Goal: Task Accomplishment & Management: Use online tool/utility

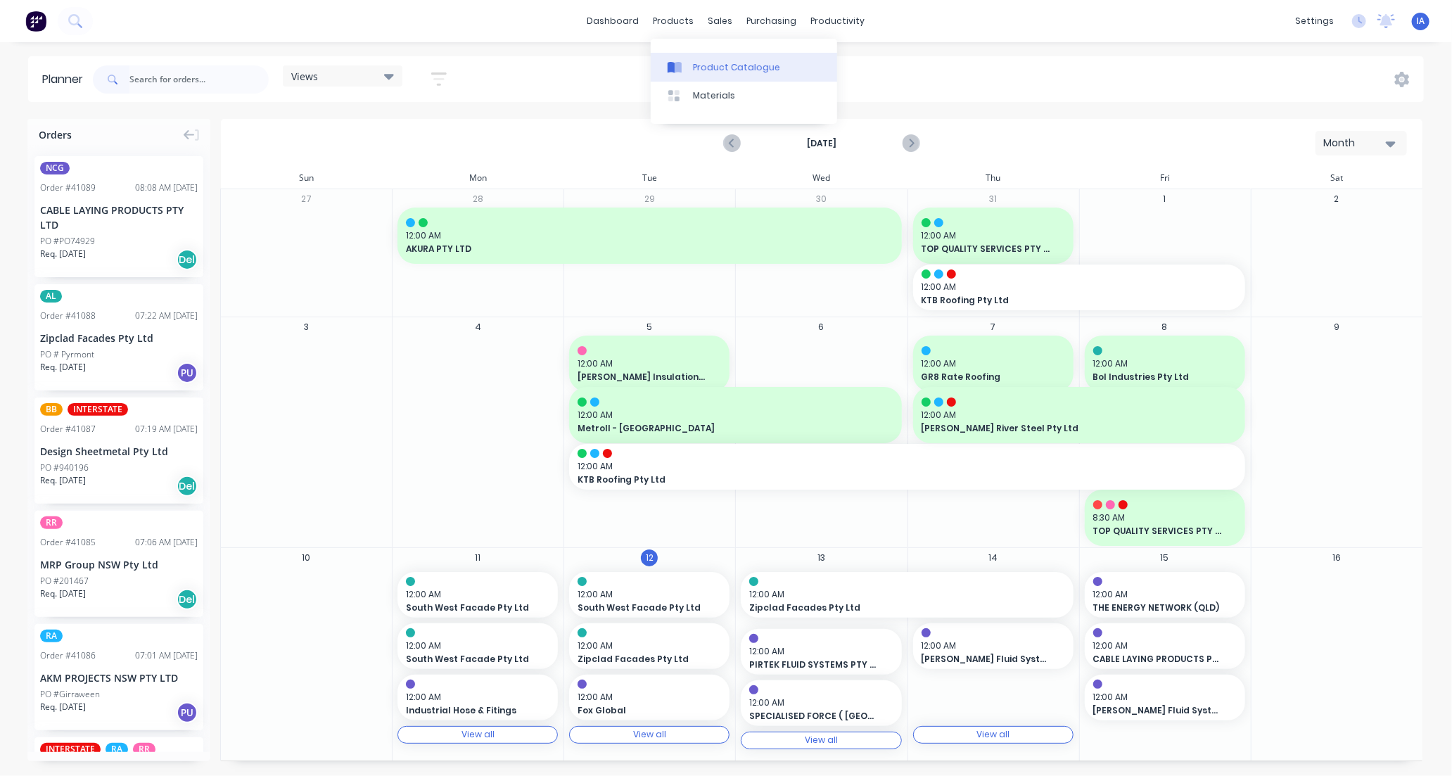
click at [707, 68] on div "Product Catalogue" at bounding box center [736, 67] width 87 height 13
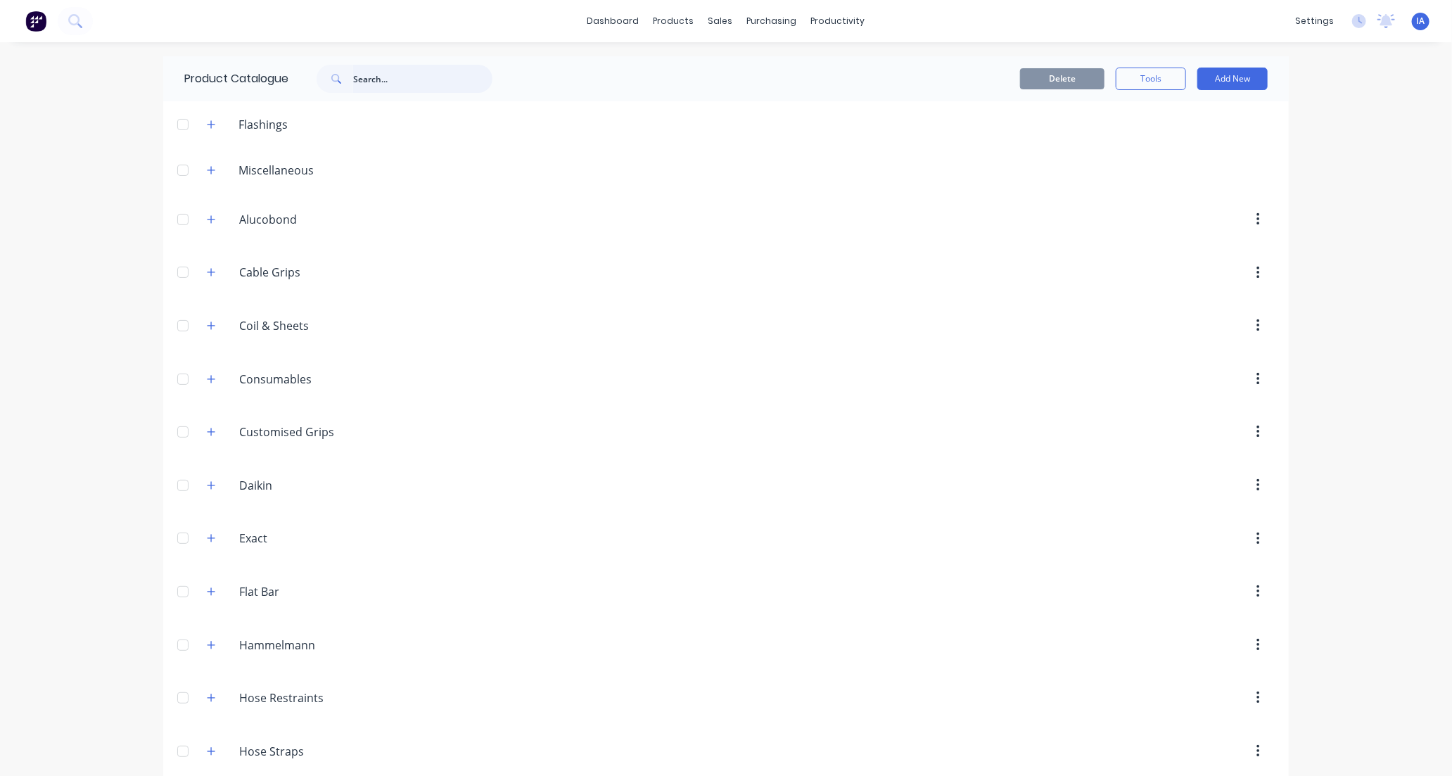
click at [376, 82] on input "text" at bounding box center [422, 79] width 139 height 28
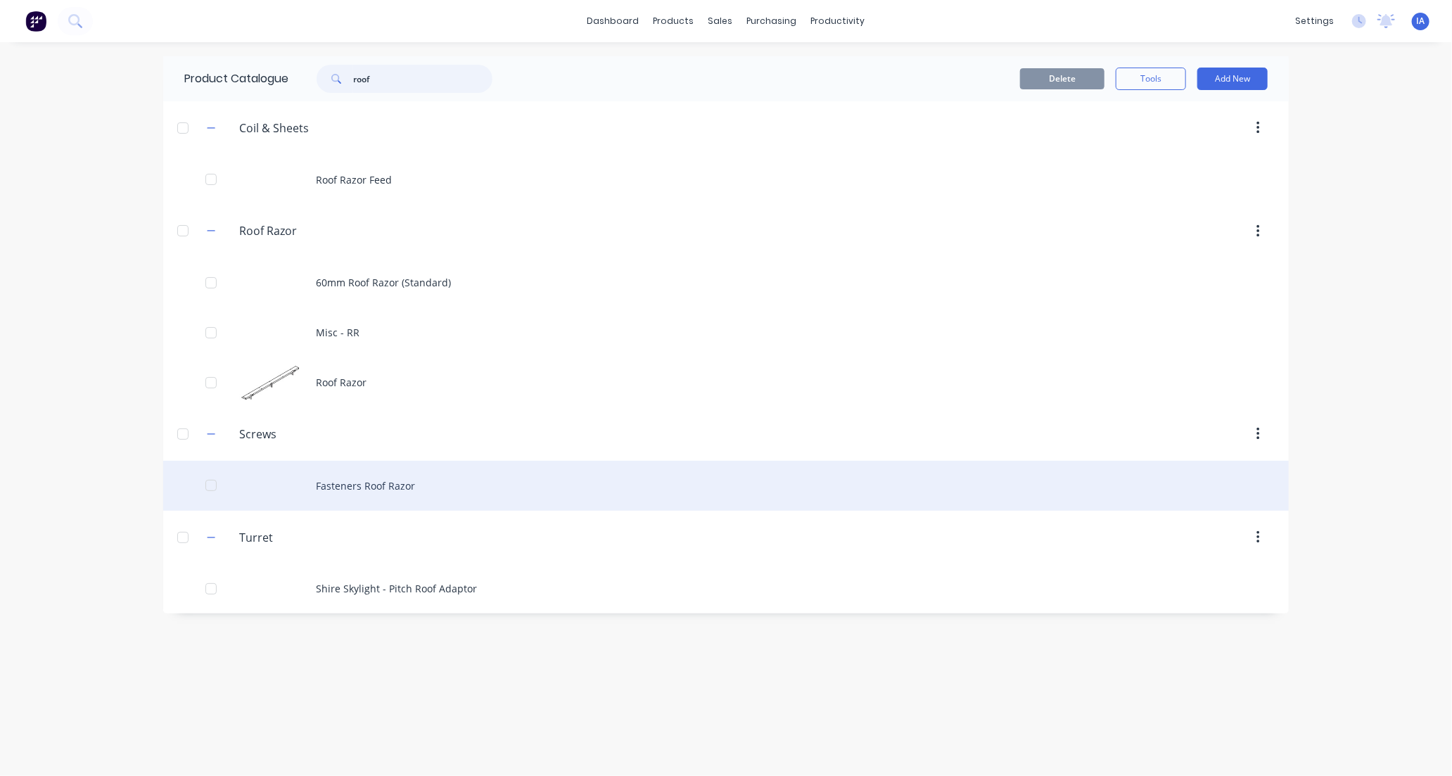
type input "roof"
click at [437, 488] on div "Fasteners Roof Razor" at bounding box center [725, 486] width 1125 height 50
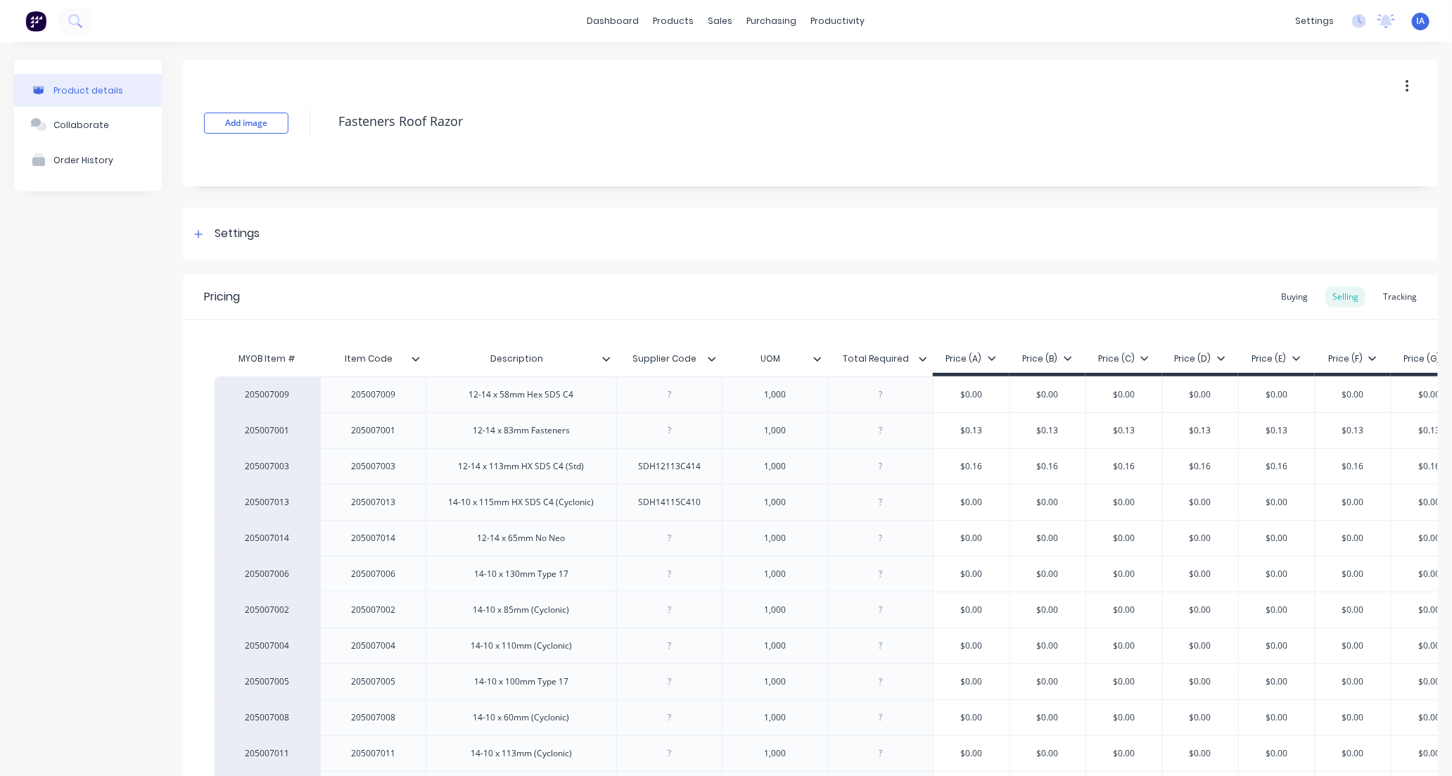
type textarea "x"
click at [1396, 297] on div "Tracking" at bounding box center [1400, 296] width 48 height 21
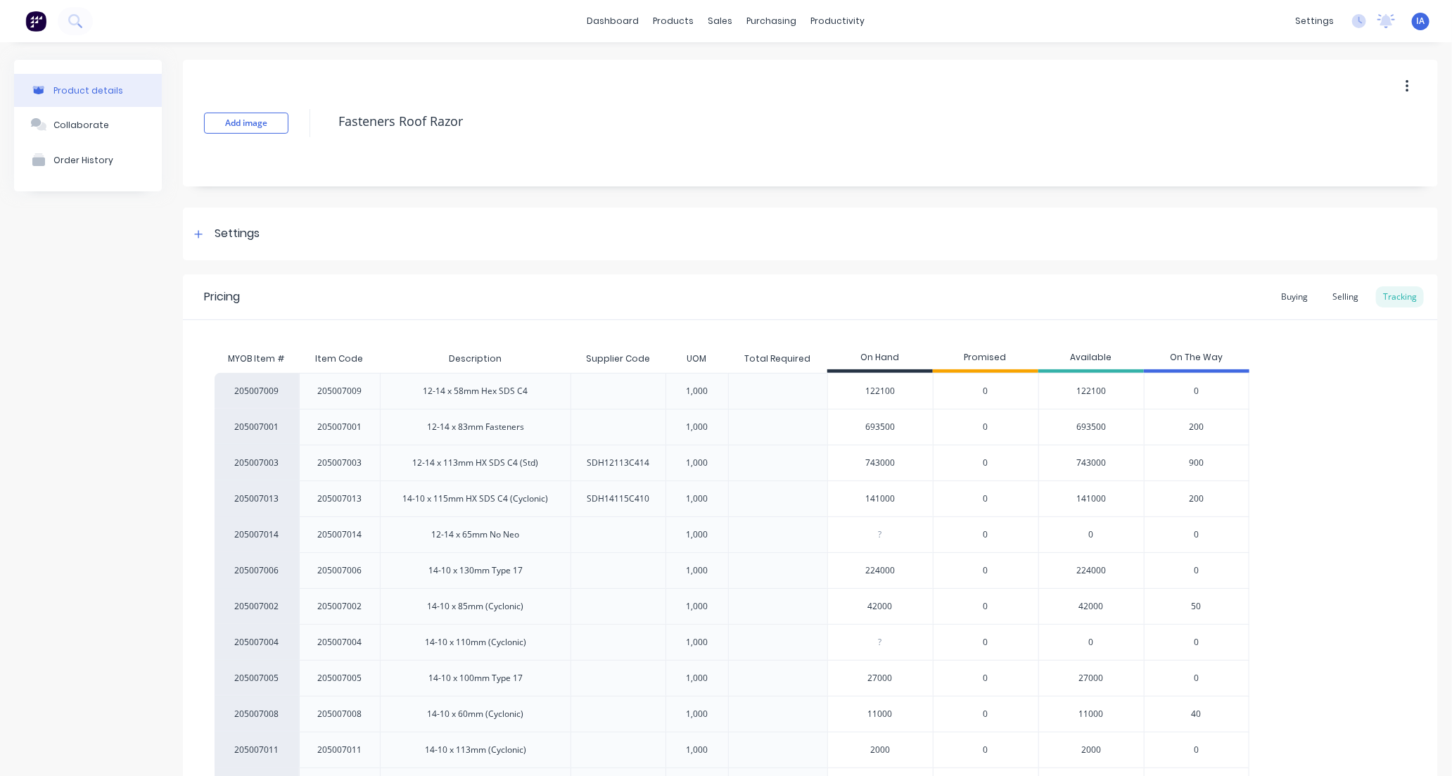
click at [869, 426] on input "693500" at bounding box center [880, 427] width 105 height 13
type input "6500"
type textarea "x"
type input "657500"
type textarea "x"
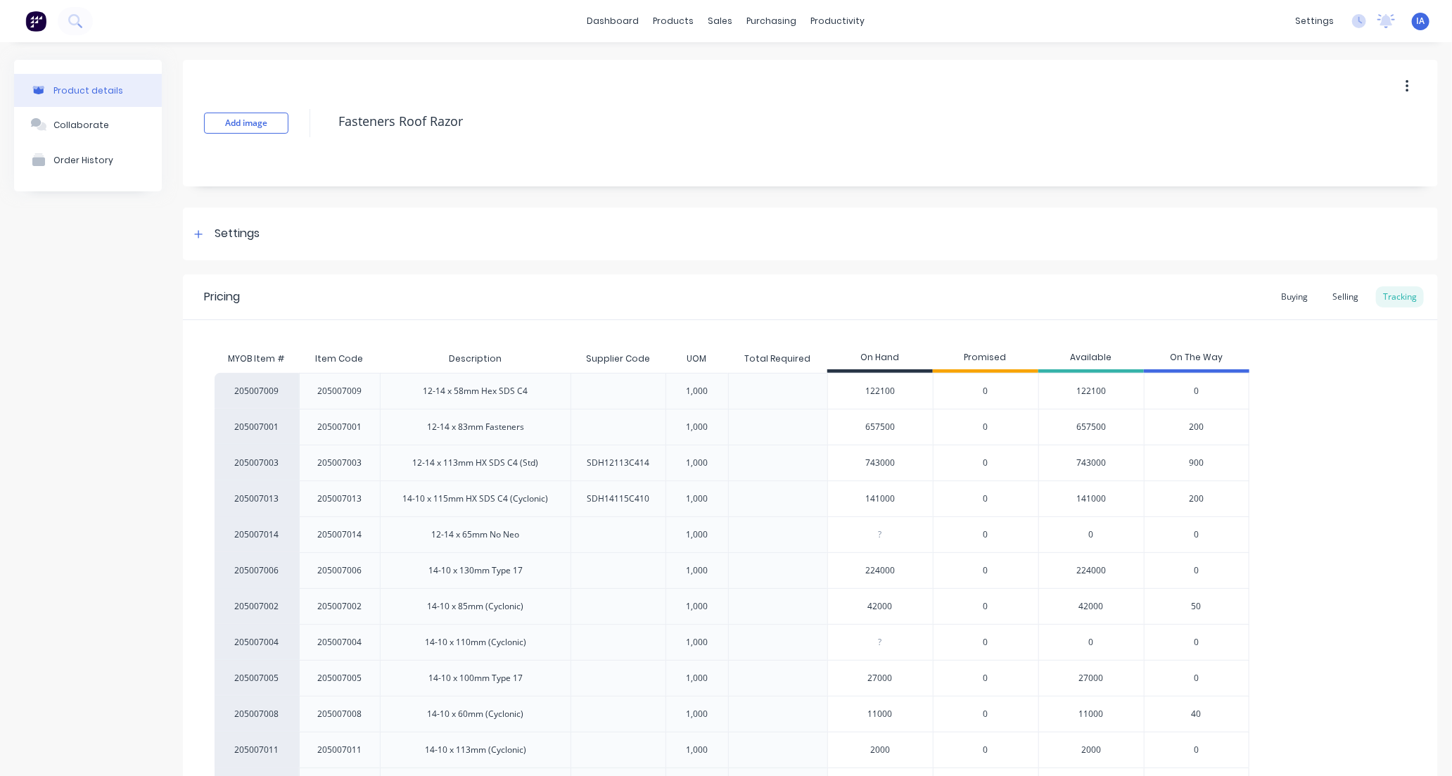
type input "657500"
click at [1332, 419] on div "205007009 205007009 12-14 x 58mm Hex SDS C4 1,000 122100 0 122100 0 205007001 2…" at bounding box center [811, 588] width 1192 height 431
click at [1335, 508] on div "205007009 205007009 12-14 x 58mm Hex SDS C4 1,000 122100 0 122100 0 205007001 2…" at bounding box center [811, 588] width 1192 height 431
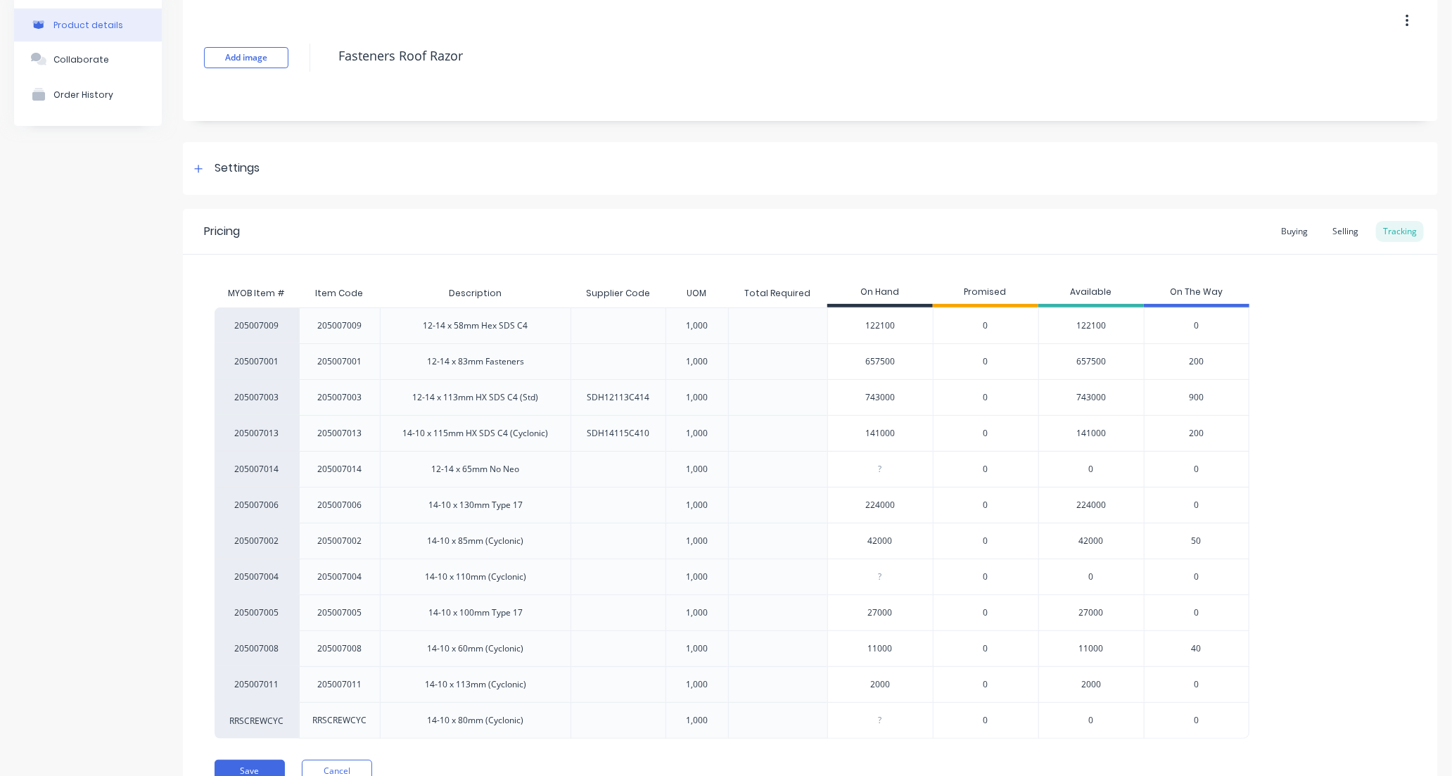
scroll to position [132, 0]
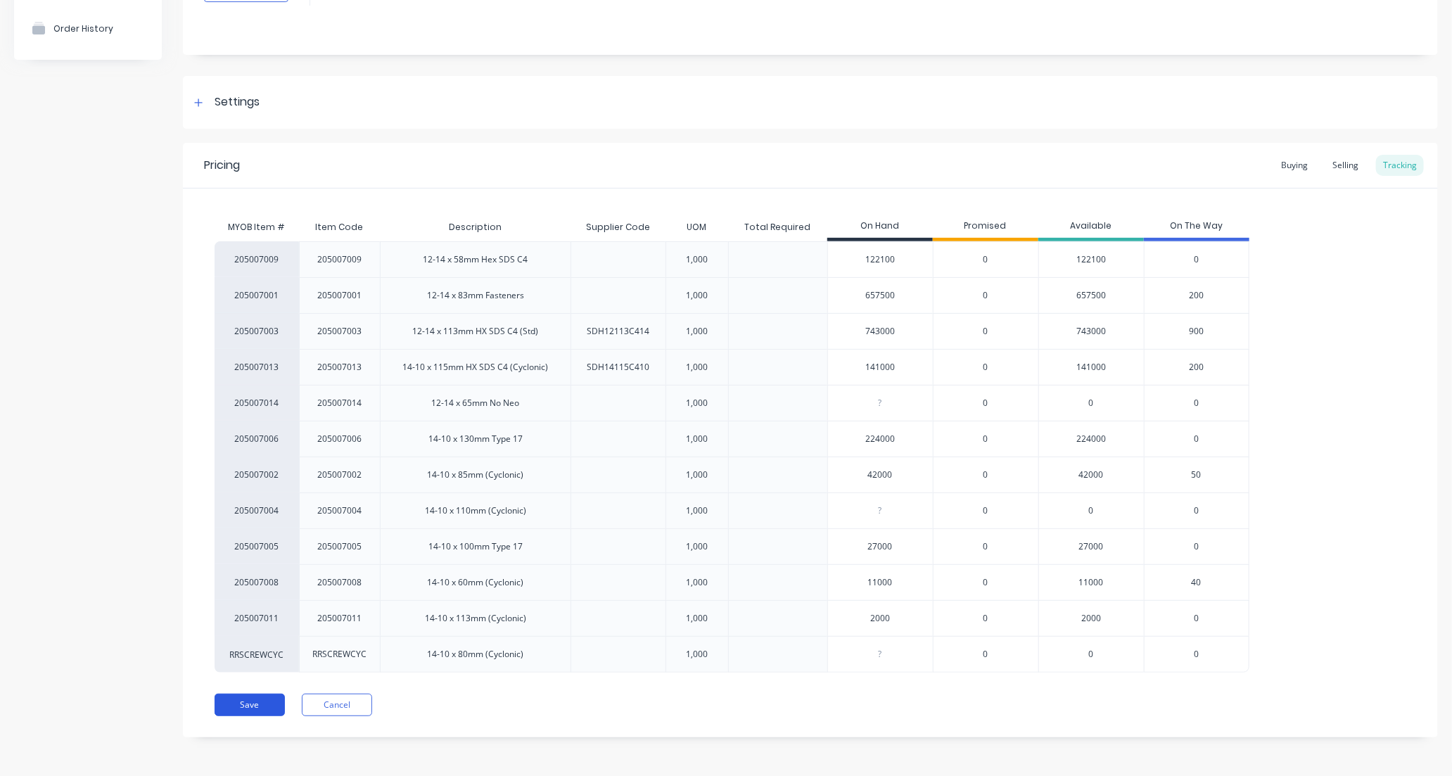
click at [243, 700] on button "Save" at bounding box center [250, 705] width 70 height 23
type textarea "x"
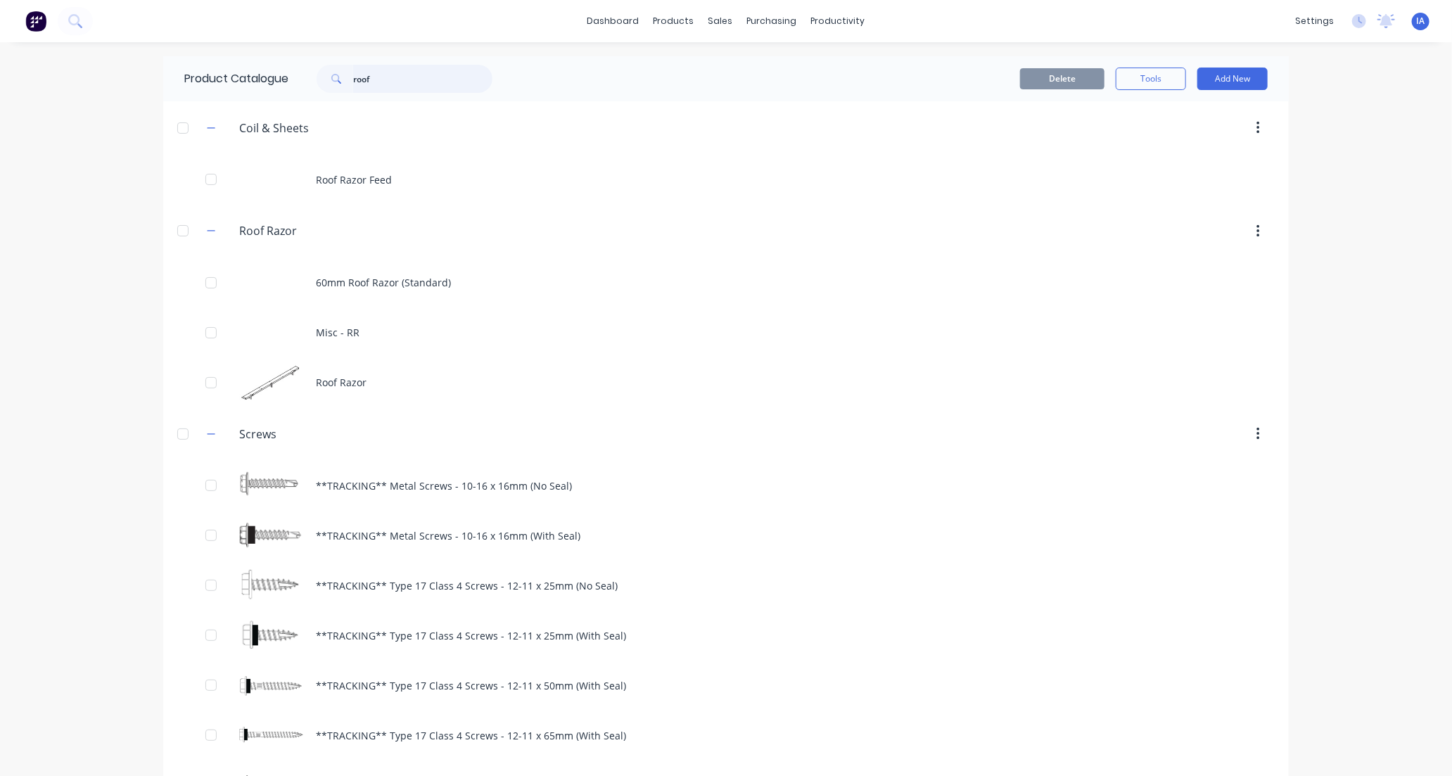
click at [384, 73] on input "roof" at bounding box center [422, 79] width 139 height 28
type input "r"
